Goal: Information Seeking & Learning: Learn about a topic

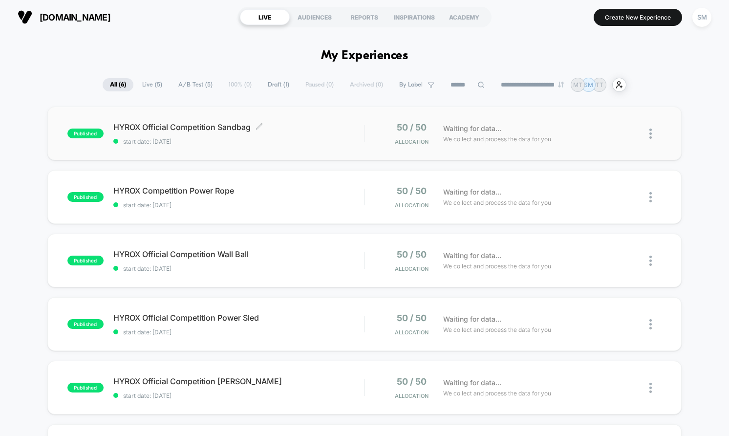
click at [334, 127] on span "HYROX Official Competition Sandbag Click to edit experience details" at bounding box center [238, 127] width 251 height 10
click at [300, 196] on div "HYROX Competition Power Rope Click to edit experience details Click to edit exp…" at bounding box center [238, 197] width 251 height 23
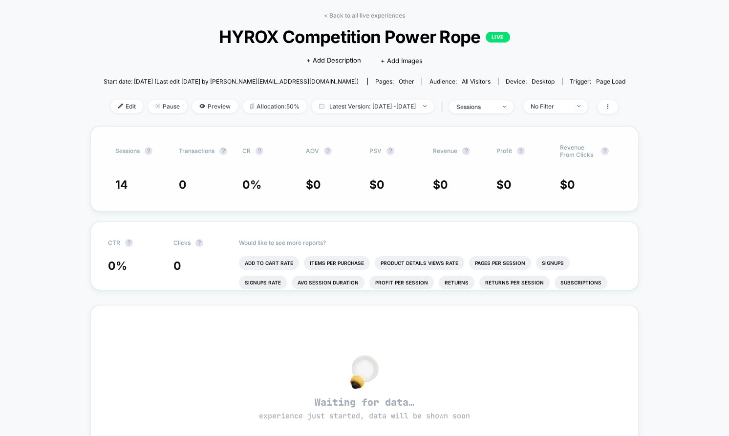
scroll to position [36, 0]
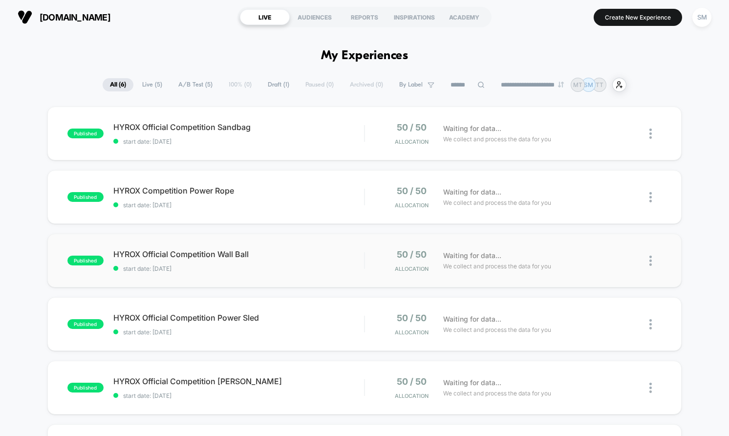
click at [343, 245] on div "published HYROX Official Competition Wall Ball start date: [DATE] 50 / 50 Alloc…" at bounding box center [364, 261] width 635 height 54
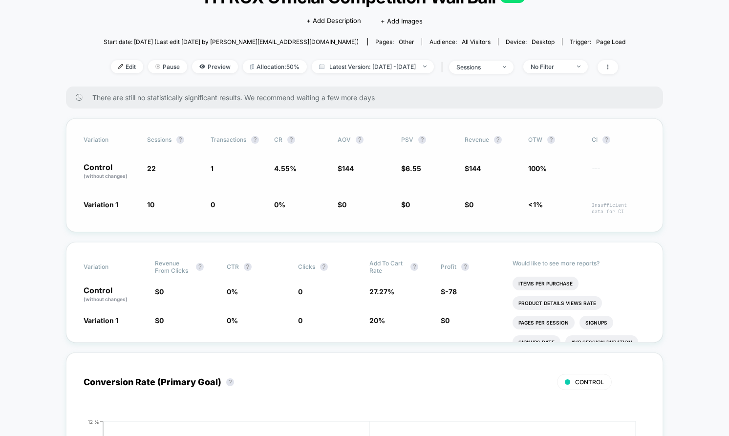
scroll to position [93, 0]
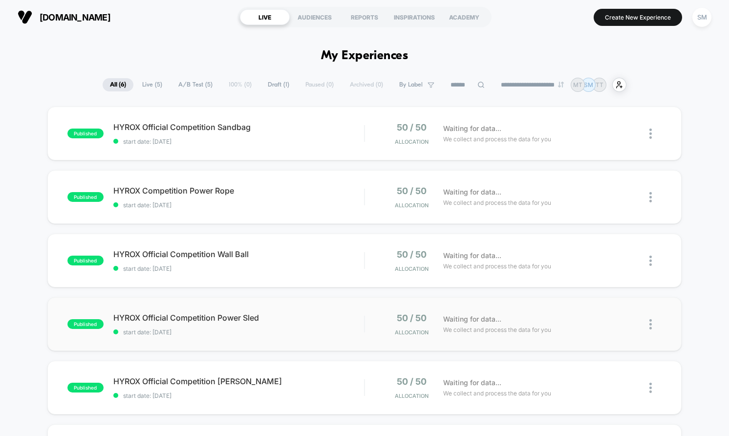
click at [307, 307] on div "published HYROX Official Competition Power Sled start date: [DATE] 50 / 50 Allo…" at bounding box center [364, 324] width 635 height 54
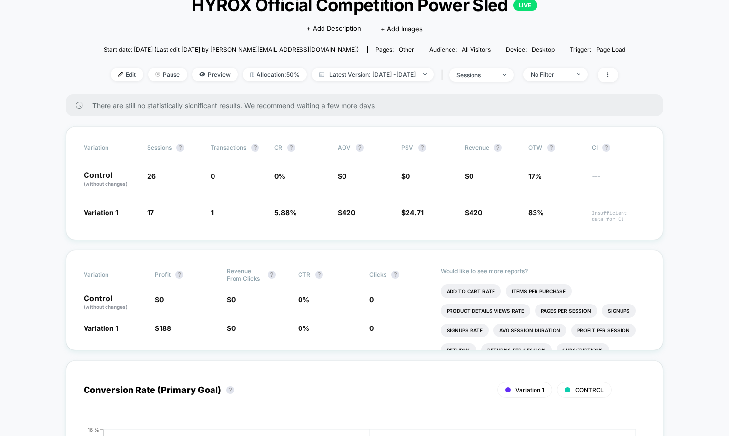
scroll to position [71, 0]
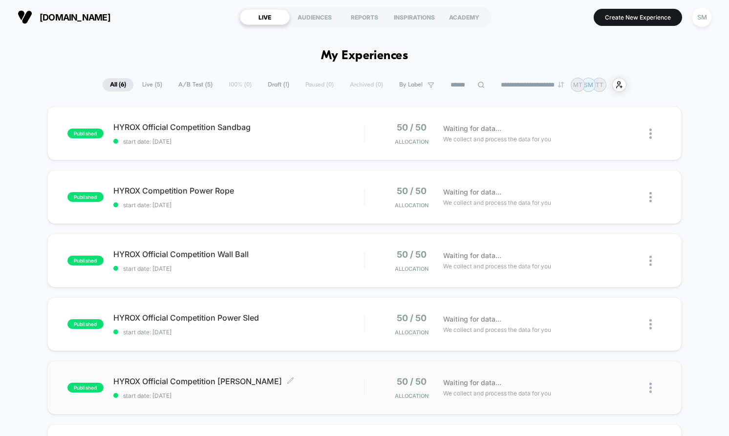
click at [340, 376] on span "HYROX Official Competition [PERSON_NAME] Click to edit experience details" at bounding box center [238, 381] width 251 height 10
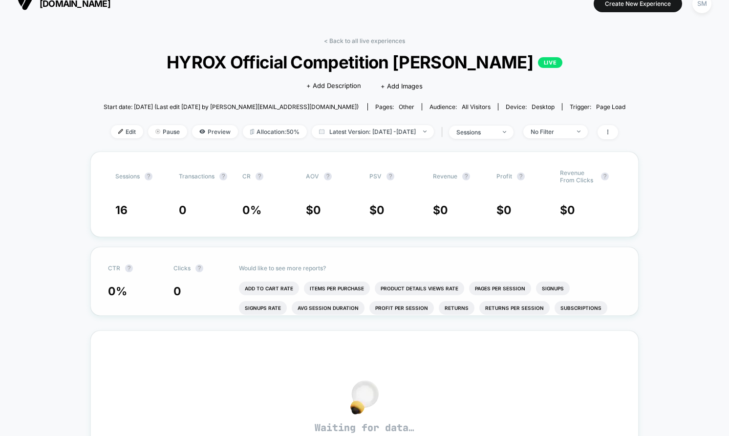
scroll to position [9, 0]
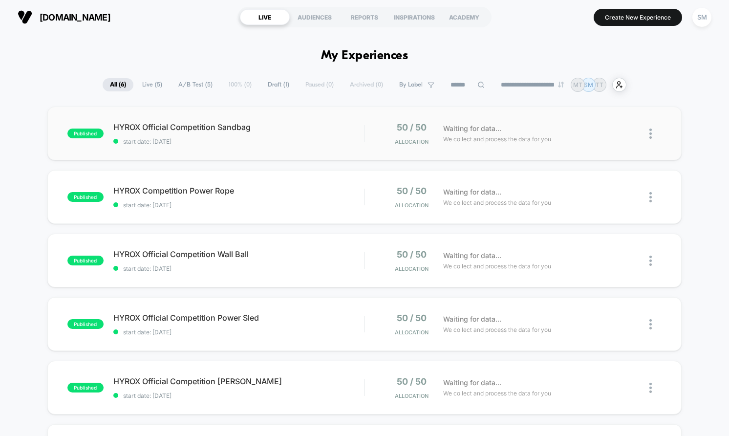
click at [332, 149] on div "published HYROX Official Competition Sandbag start date: [DATE] 50 / 50 Allocat…" at bounding box center [364, 134] width 635 height 54
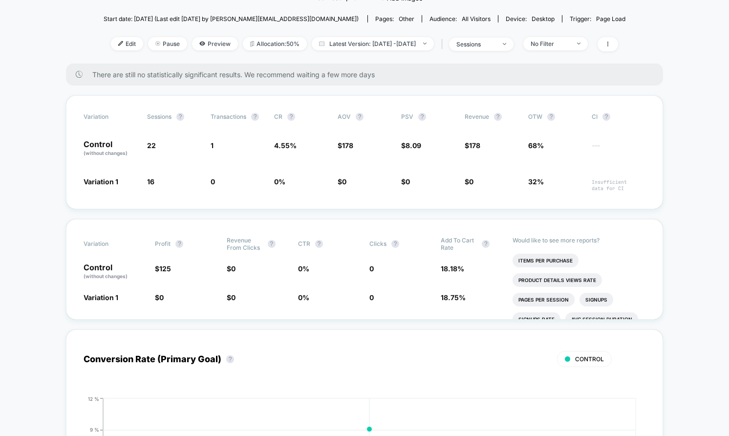
scroll to position [110, 0]
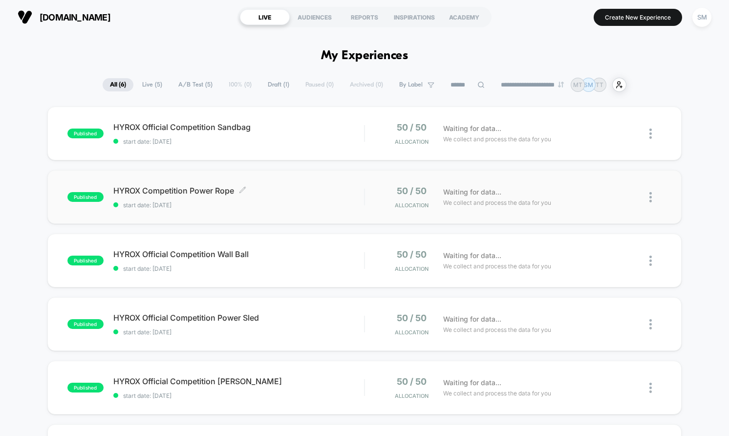
click at [329, 195] on div "HYROX Competition Power Rope Click to edit experience details Click to edit exp…" at bounding box center [238, 197] width 251 height 23
click at [324, 258] on span "HYROX Official Competition Wall Ball Click to edit experience details" at bounding box center [238, 254] width 251 height 10
